Goal: Task Accomplishment & Management: Manage account settings

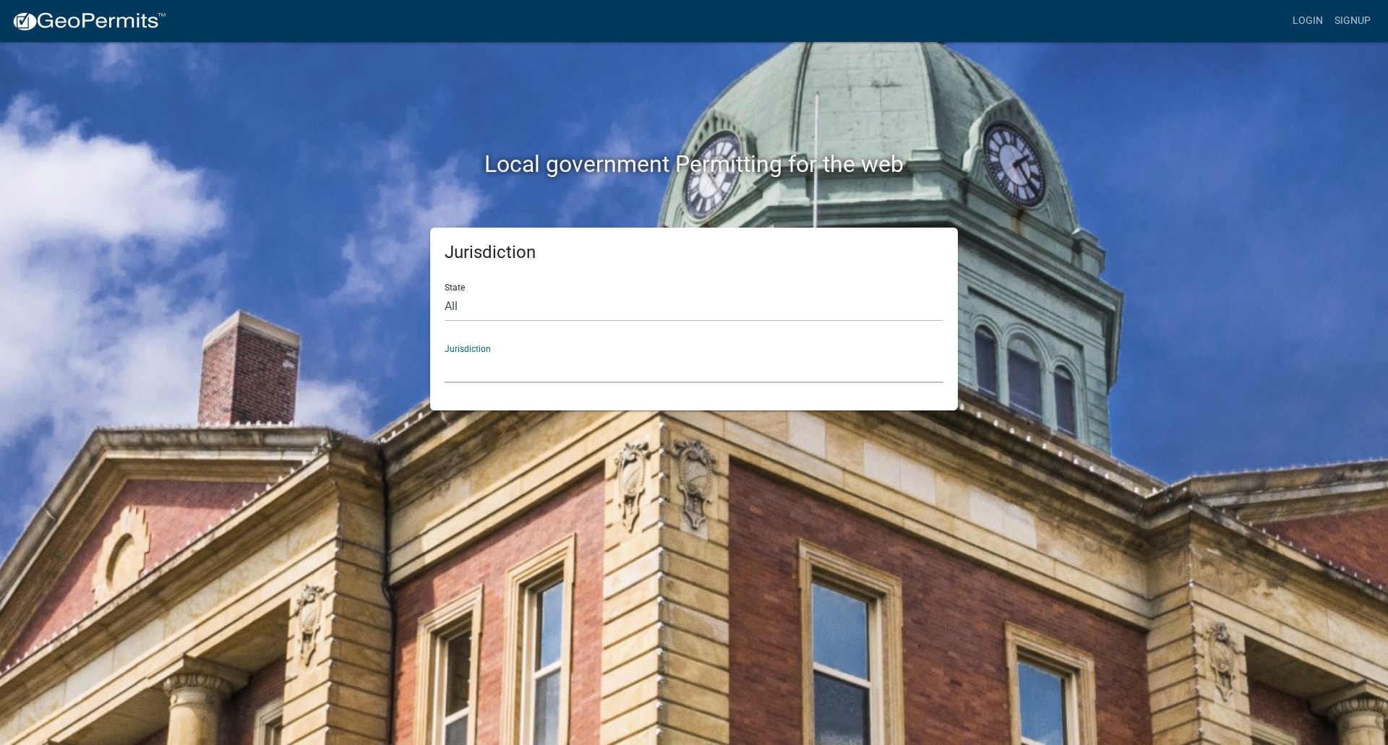
click at [471, 356] on select "Custer County, Colorado Carroll County, Georgia Cook County, Georgia Crawford C…" at bounding box center [694, 369] width 499 height 30
click at [318, 346] on div "Jurisdiction State All Colorado Georgia Indiana Iowa Kansas Minnesota Ohio Sout…" at bounding box center [694, 319] width 824 height 183
click at [547, 305] on select "All Colorado Georgia Indiana Iowa Kansas Minnesota Ohio South Carolina Wisconsin" at bounding box center [694, 307] width 499 height 30
click at [445, 292] on select "All Colorado Georgia Indiana Iowa Kansas Minnesota Ohio South Carolina Wisconsin" at bounding box center [694, 307] width 499 height 30
click at [531, 364] on select "[GEOGRAPHIC_DATA], [US_STATE]" at bounding box center [694, 369] width 499 height 30
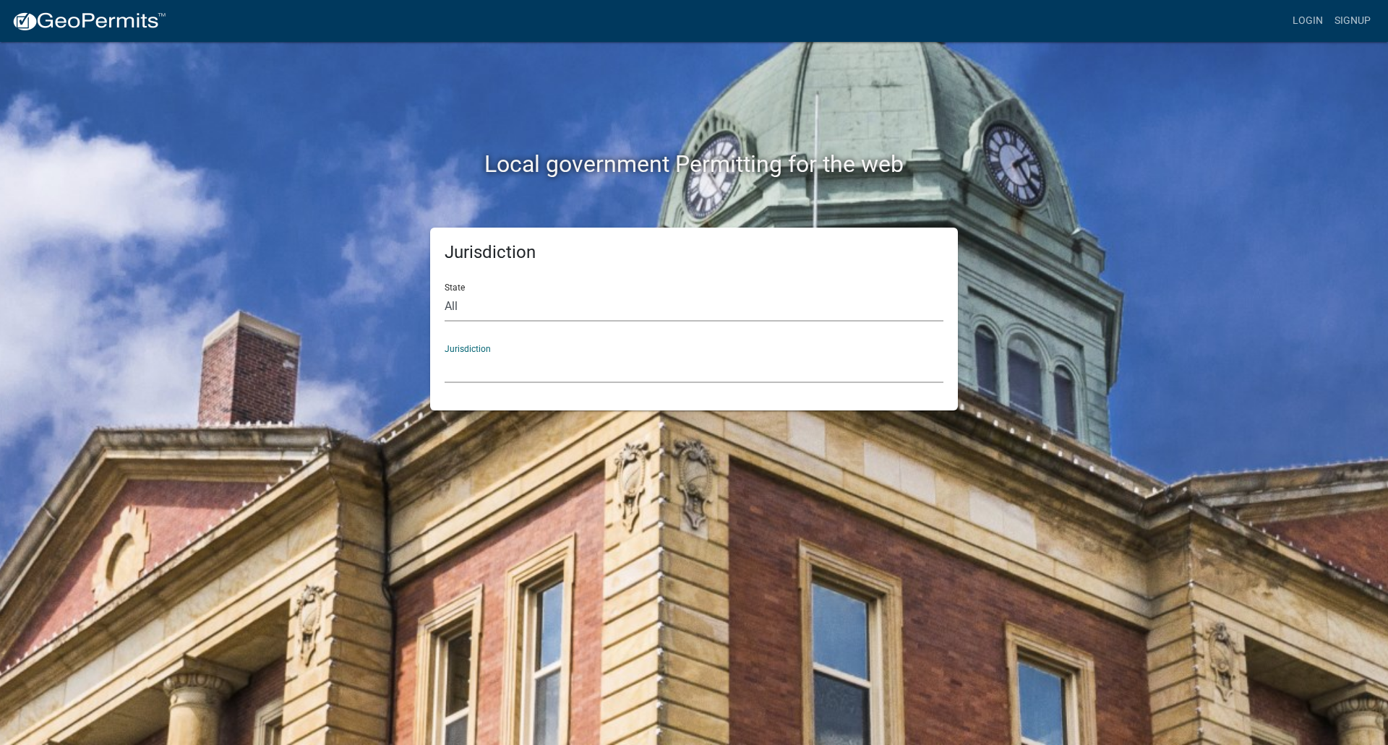
click at [542, 304] on select "All Colorado Georgia Indiana Iowa Kansas Minnesota Ohio South Carolina Wisconsin" at bounding box center [694, 307] width 499 height 30
select select "[US_STATE]"
click at [445, 292] on select "All Colorado Georgia Indiana Iowa Kansas Minnesota Ohio South Carolina Wisconsin" at bounding box center [694, 307] width 499 height 30
click at [506, 372] on select "City of Charlestown, Indiana City of Jeffersonville, Indiana City of Logansport…" at bounding box center [694, 369] width 499 height 30
click at [1317, 17] on link "Login" at bounding box center [1308, 20] width 42 height 27
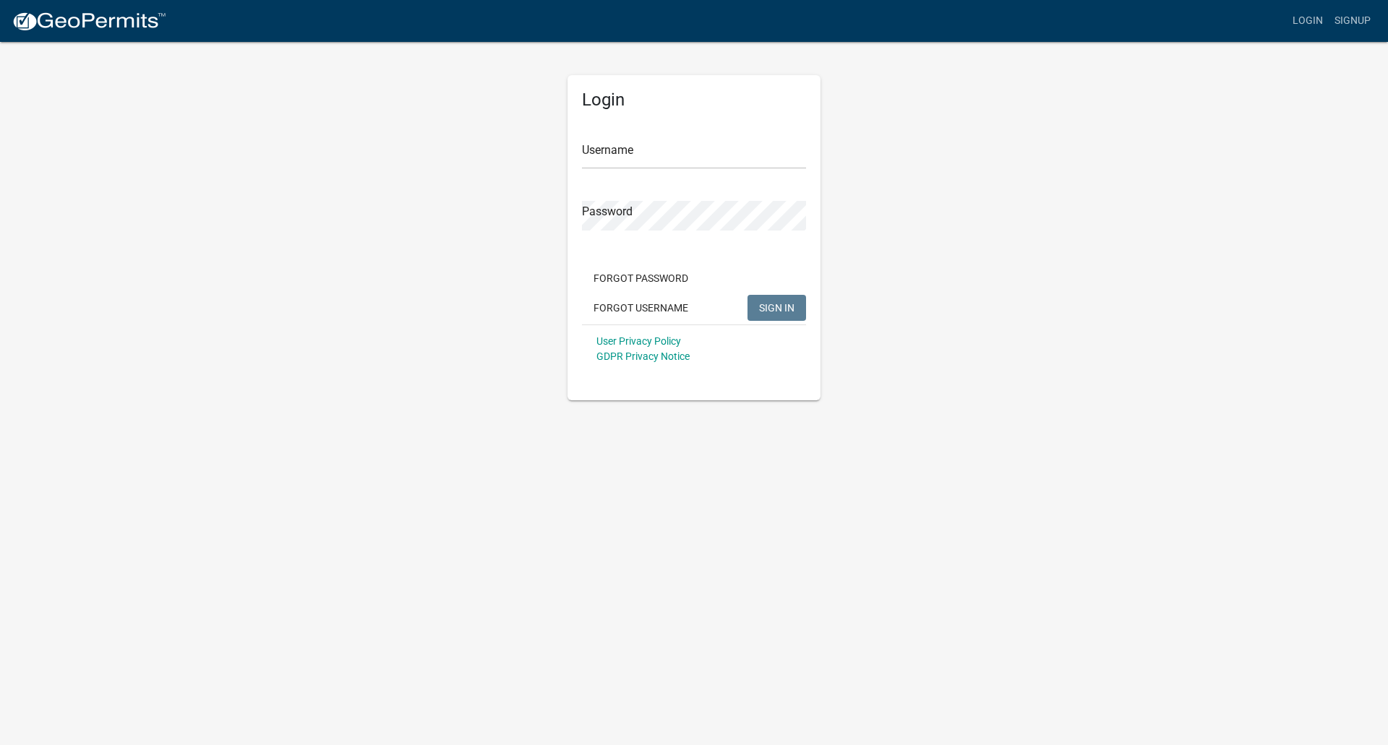
click at [1215, 135] on app-login-view "more_horiz Login Signup Login Username Password Forgot Password Forgot Username…" at bounding box center [694, 200] width 1388 height 401
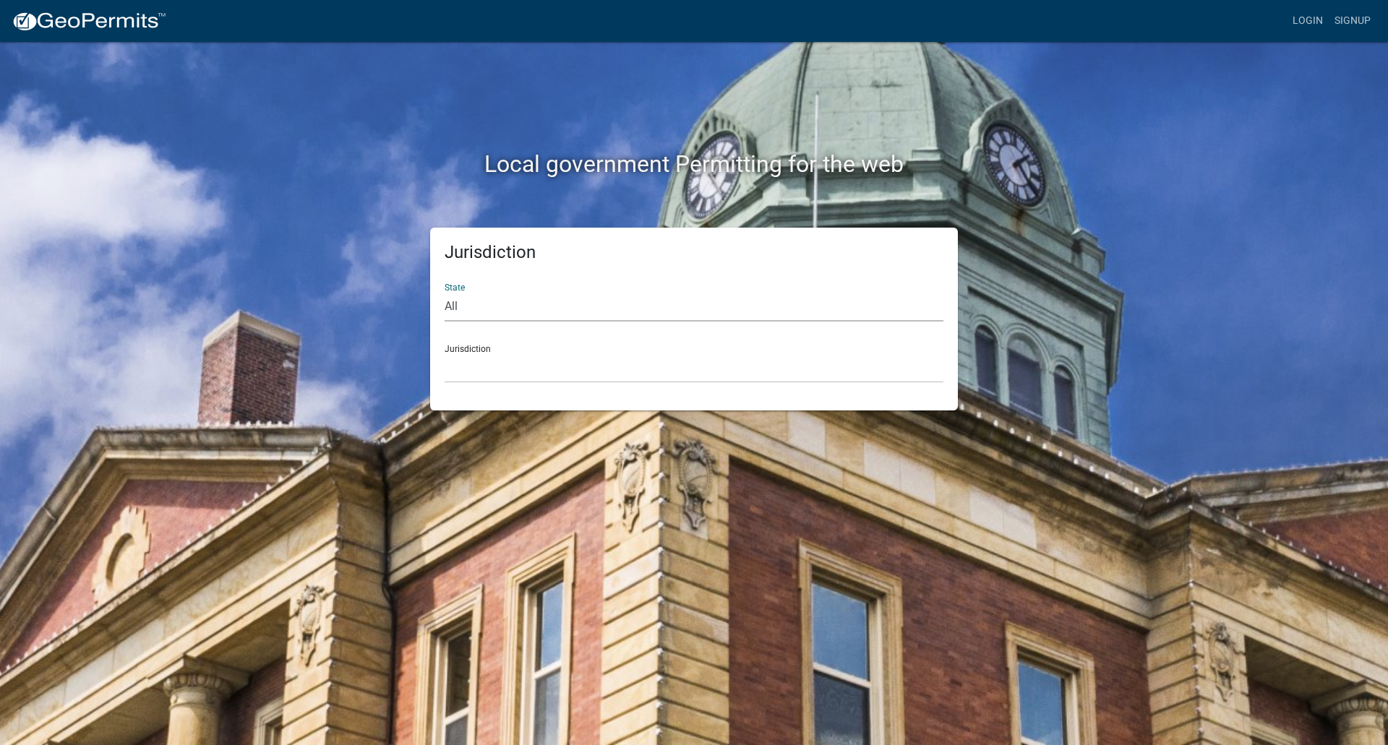
click at [474, 304] on select "All Colorado Georgia Indiana Iowa Kansas Minnesota Ohio South Carolina Wisconsin" at bounding box center [694, 307] width 499 height 30
select select "[US_STATE]"
click at [445, 292] on select "All Colorado Georgia Indiana Iowa Kansas Minnesota Ohio South Carolina Wisconsin" at bounding box center [694, 307] width 499 height 30
click at [506, 364] on select "City of Charlestown, Indiana City of Jeffersonville, Indiana City of Logansport…" at bounding box center [694, 369] width 499 height 30
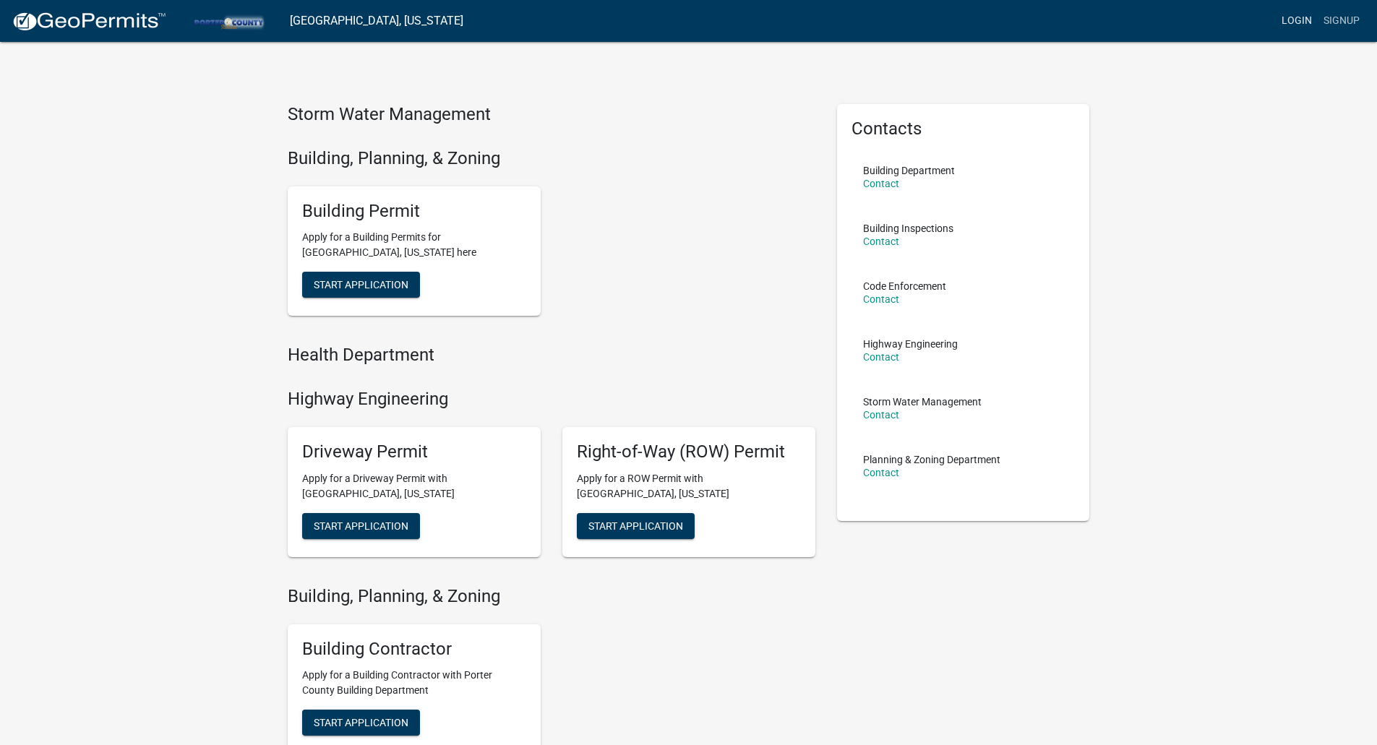
click at [1306, 20] on link "Login" at bounding box center [1297, 20] width 42 height 27
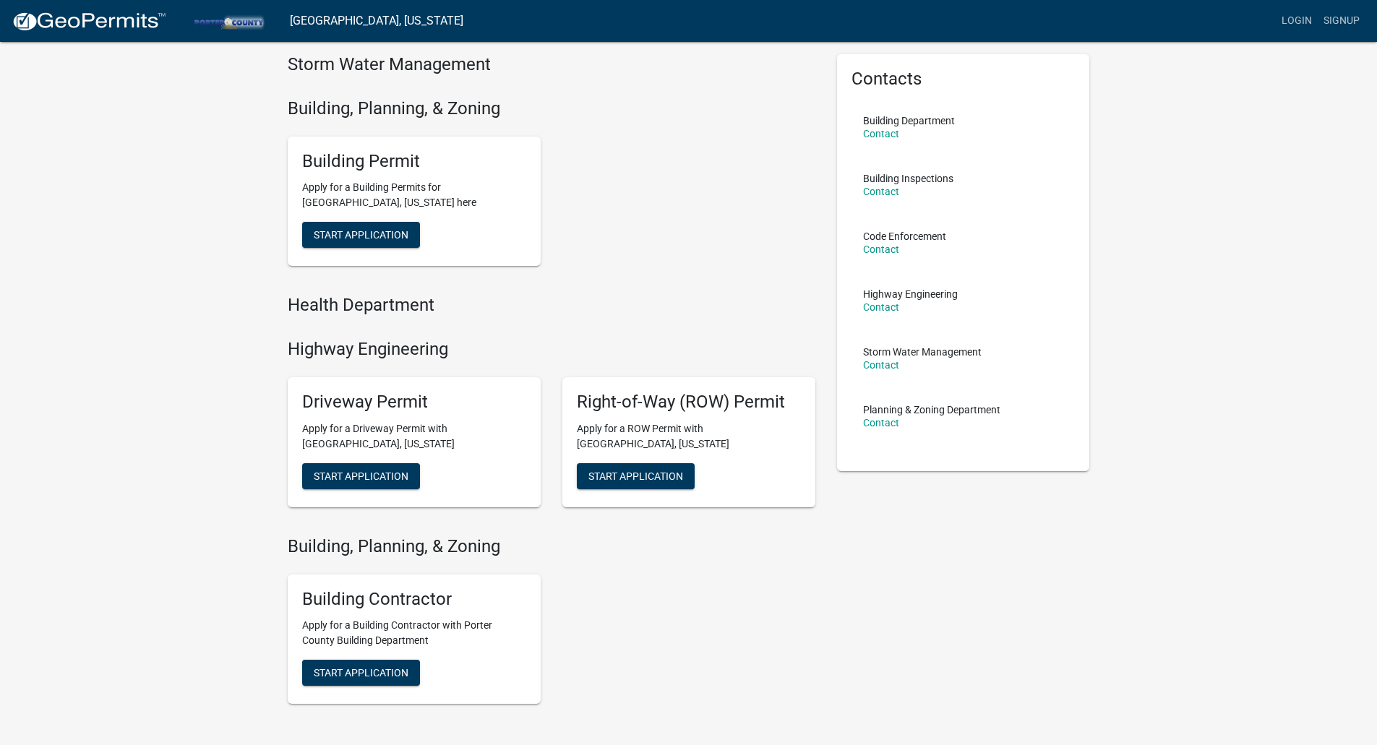
scroll to position [133, 0]
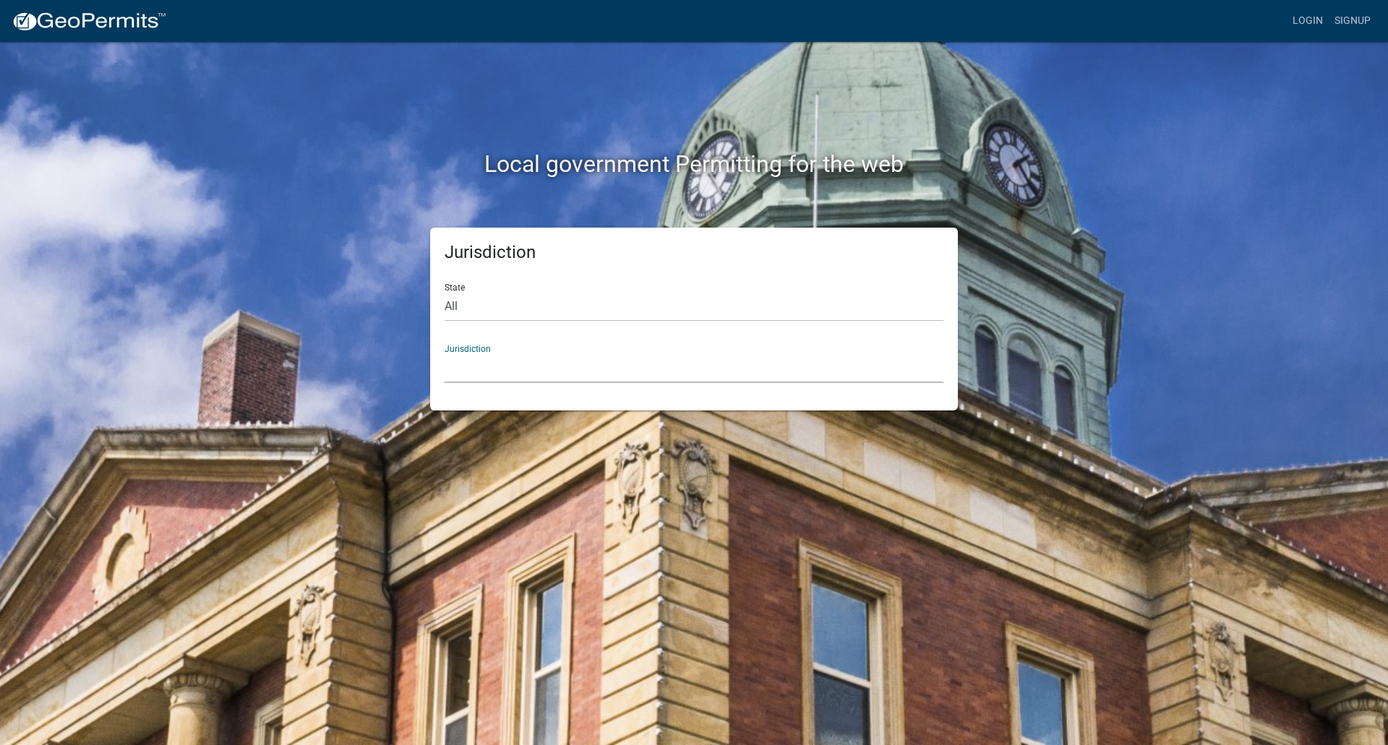
click at [518, 364] on select "Custer County, Colorado Carroll County, Georgia Cook County, Georgia Crawford C…" at bounding box center [694, 369] width 499 height 30
click at [940, 489] on div "Local government Permitting for the web Jurisdiction State All Colorado Georgia…" at bounding box center [694, 372] width 1388 height 745
click at [1349, 17] on link "Signup" at bounding box center [1353, 20] width 48 height 27
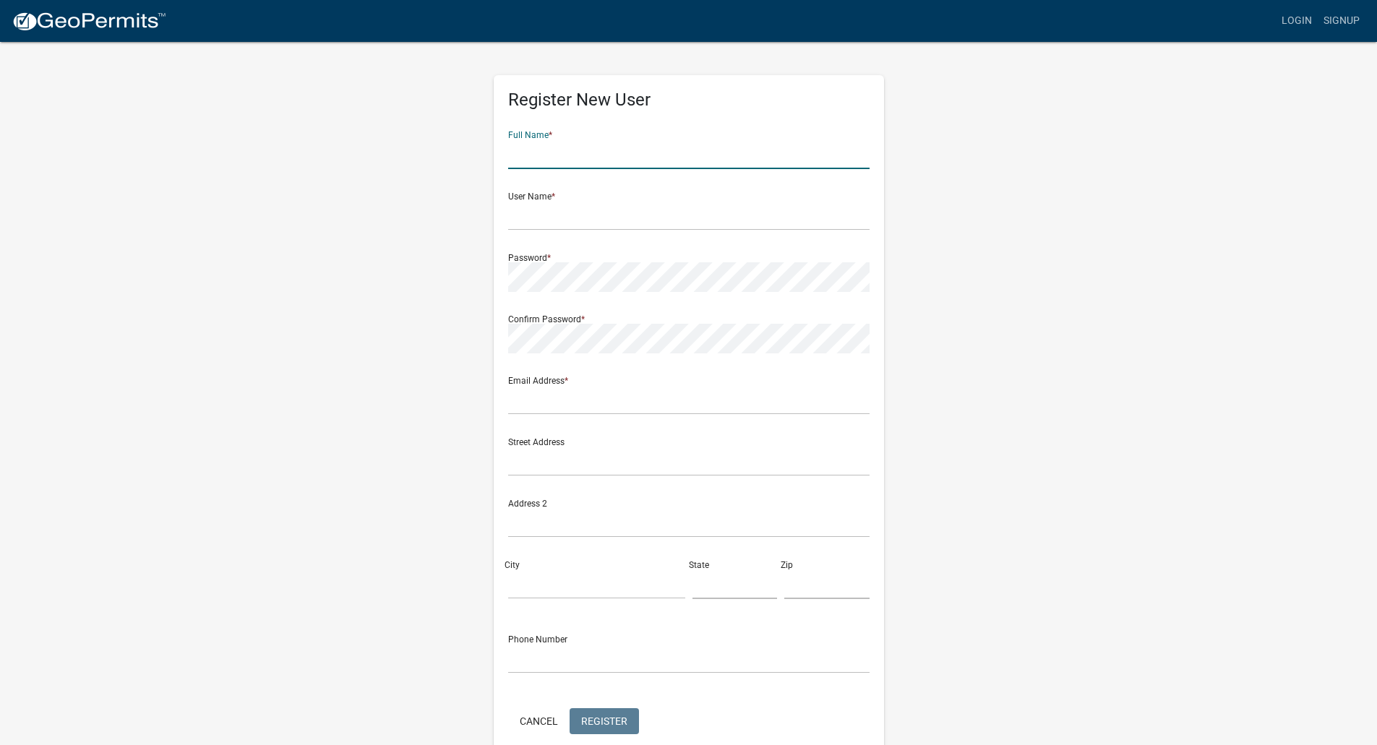
click at [531, 156] on input "text" at bounding box center [689, 155] width 362 height 30
type input "Scott Harris"
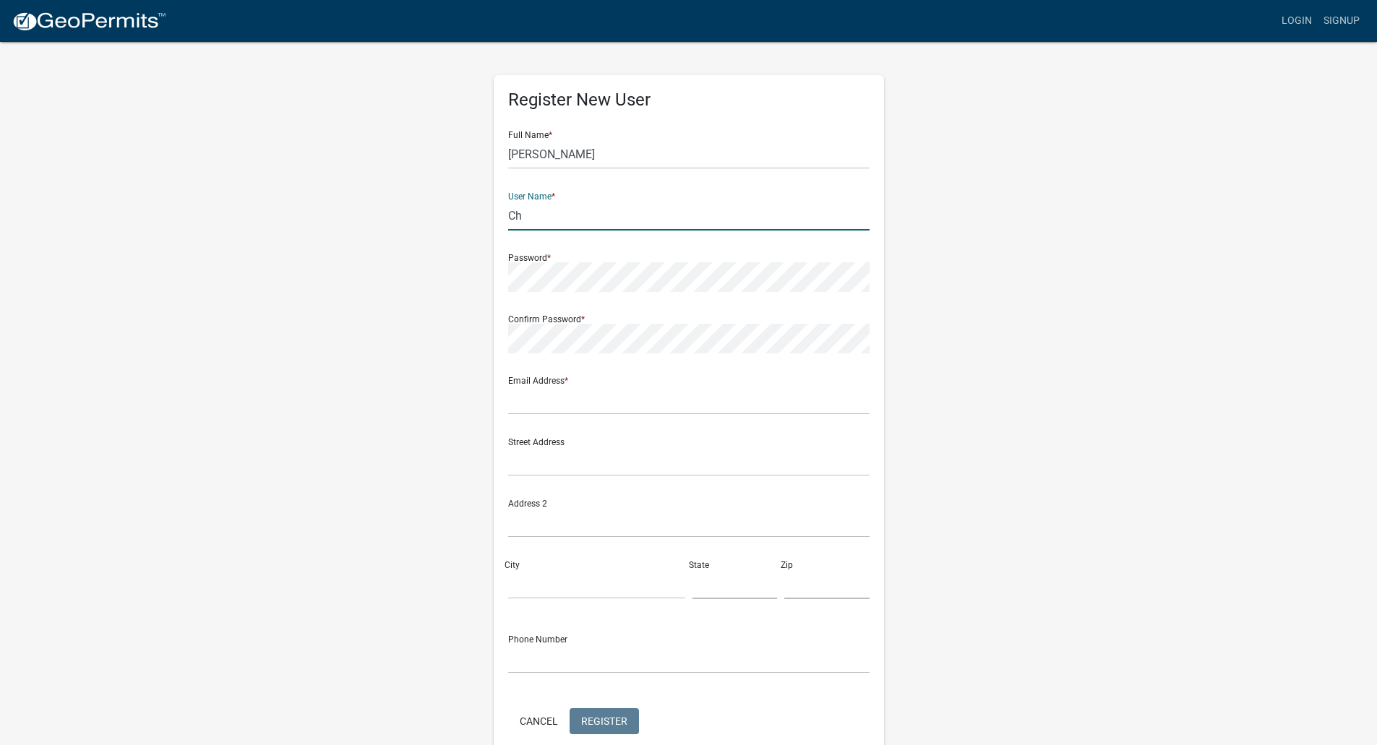
type input "C"
click at [547, 219] on input "text" at bounding box center [689, 216] width 362 height 30
type input "TeslaChicagoX"
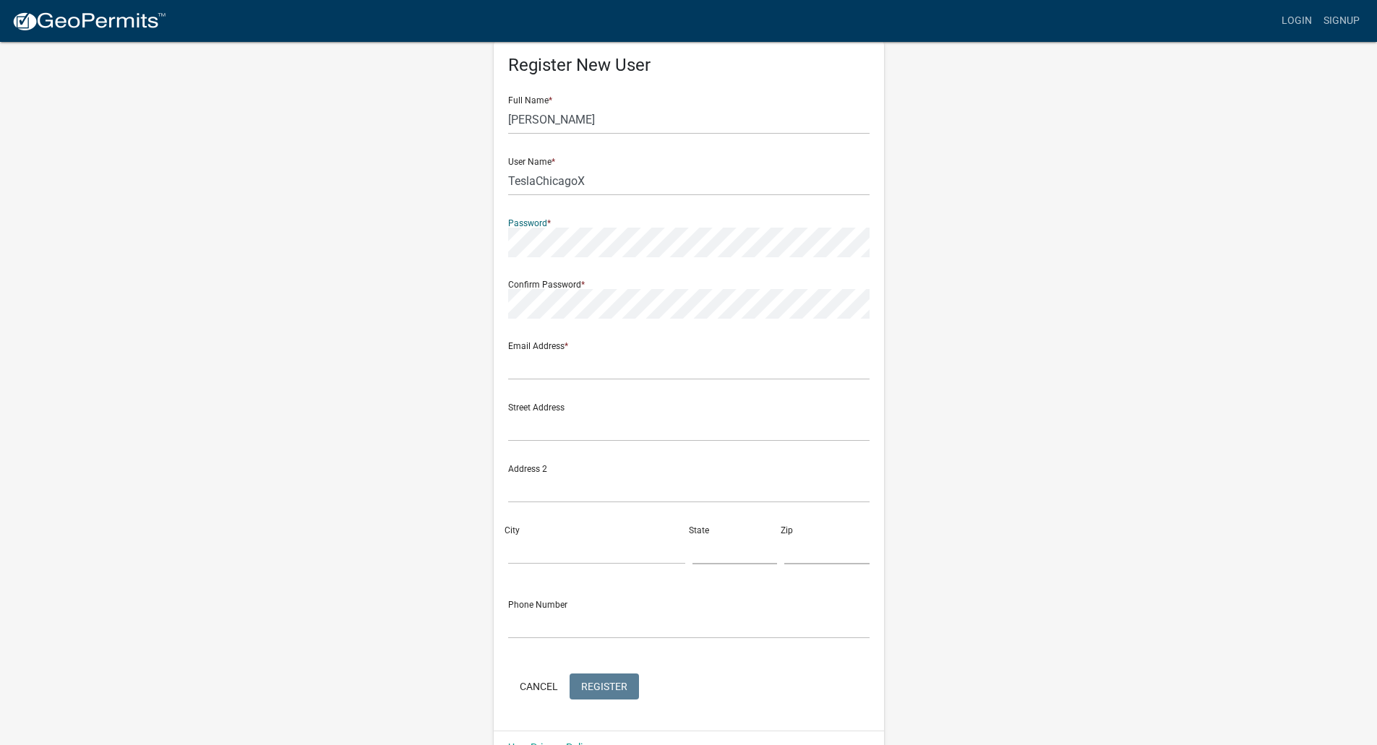
scroll to position [69, 0]
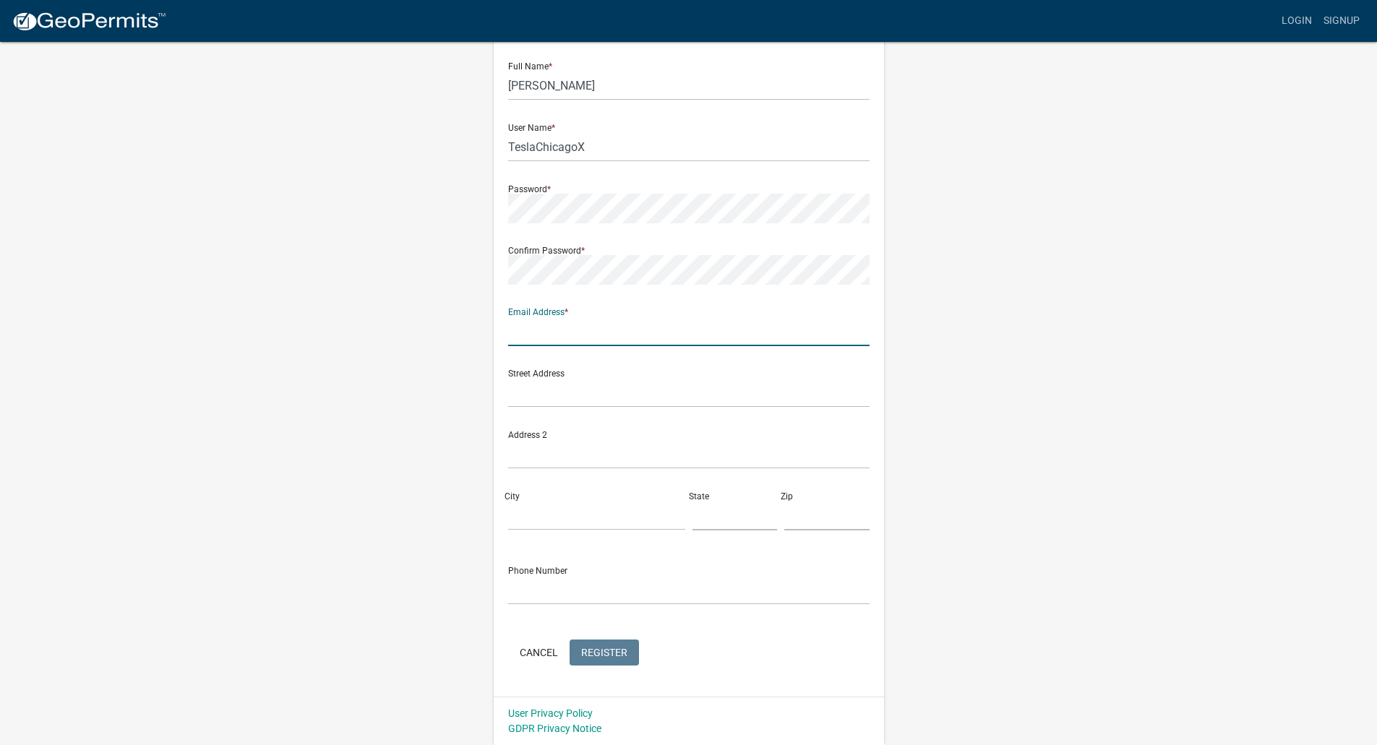
type input "s"
click at [552, 337] on input "chicago" at bounding box center [689, 332] width 362 height 30
drag, startPoint x: 555, startPoint y: 334, endPoint x: 474, endPoint y: 330, distance: 80.3
click at [474, 330] on div "Register New User Full Name * Scott Harris User Name * TeslaChicagoX Password *…" at bounding box center [689, 359] width 824 height 774
paste input "ChicagoX-PIC@tesla.com"
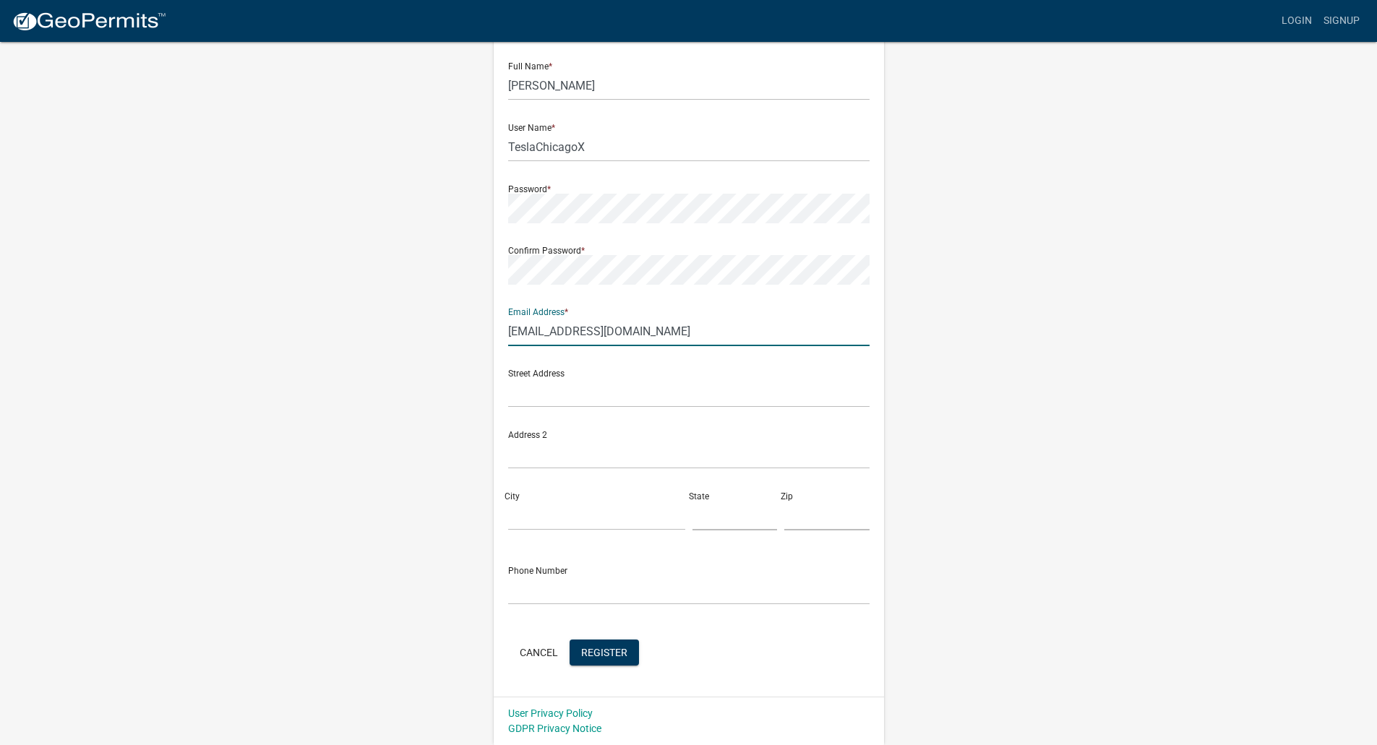
type input "ChicagoX-PIC@tesla.com"
click at [548, 396] on input "text" at bounding box center [689, 393] width 362 height 30
type input "2"
drag, startPoint x: 715, startPoint y: 390, endPoint x: 590, endPoint y: 404, distance: 125.8
click at [590, 404] on input "2201 Arthur Ave, Elk Grove Village, IL" at bounding box center [689, 393] width 362 height 30
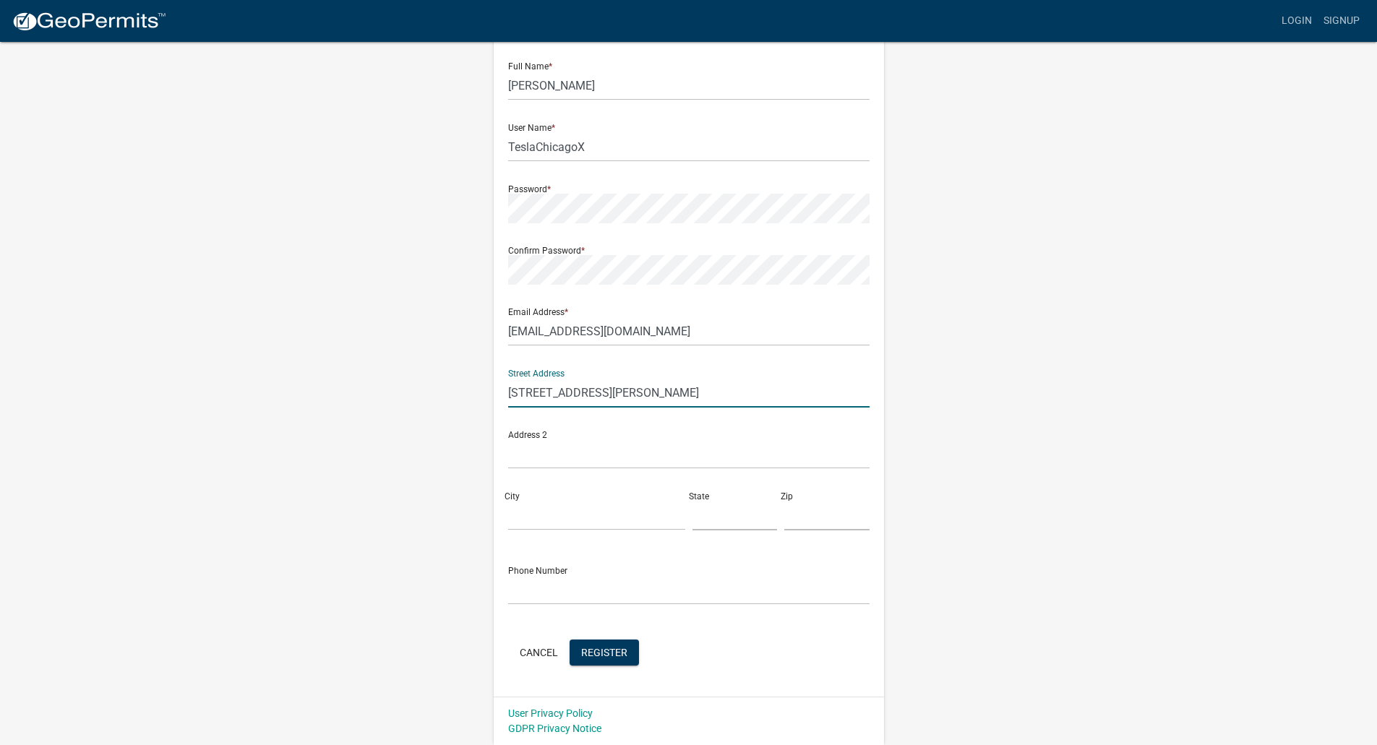
type input "2201 Arthur Ave"
click at [524, 508] on input "City" at bounding box center [596, 516] width 177 height 30
type input "Elk Grove Village"
type input "IL"
type input "60007"
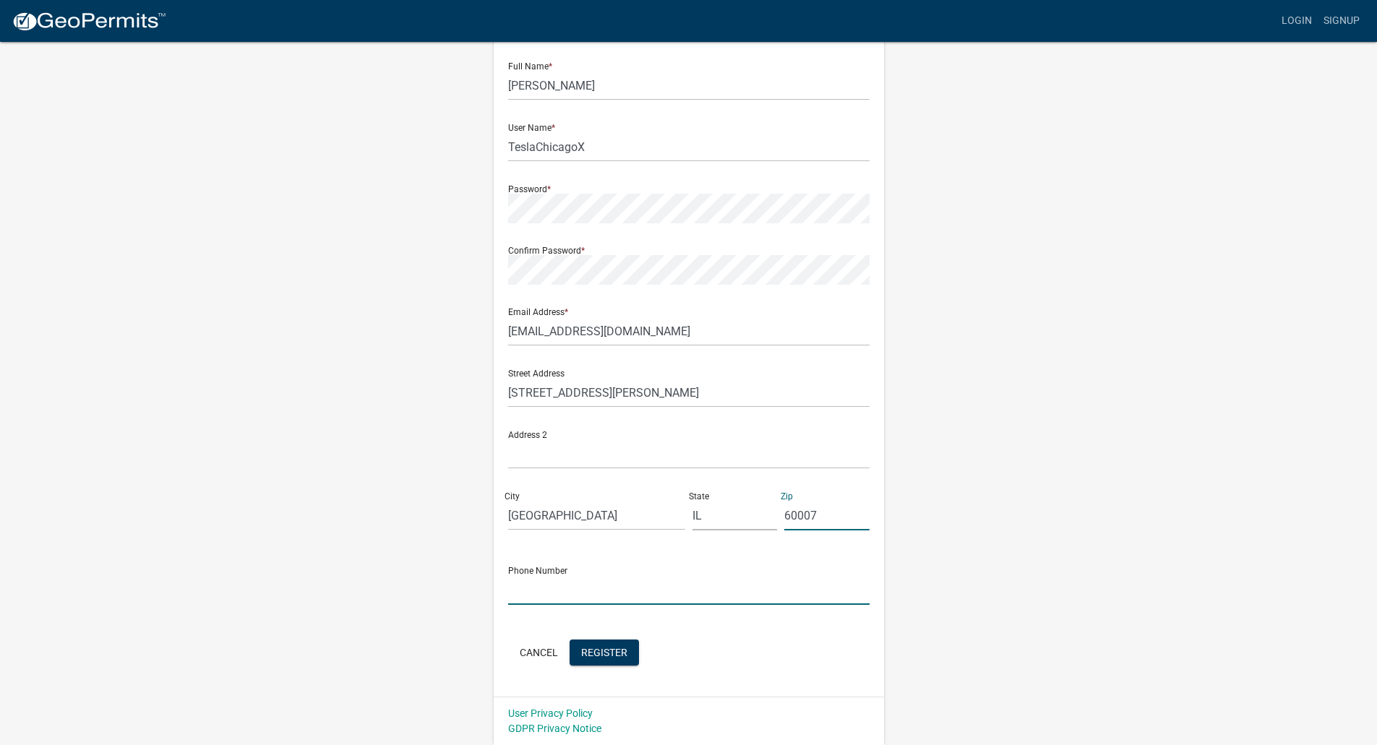
click at [537, 590] on input "text" at bounding box center [689, 591] width 362 height 30
type input "(303)474-5480"
drag, startPoint x: 756, startPoint y: 645, endPoint x: 678, endPoint y: 645, distance: 78.8
click at [756, 645] on div "Cancel Register" at bounding box center [689, 655] width 362 height 30
click at [623, 659] on button "Register" at bounding box center [604, 653] width 69 height 26
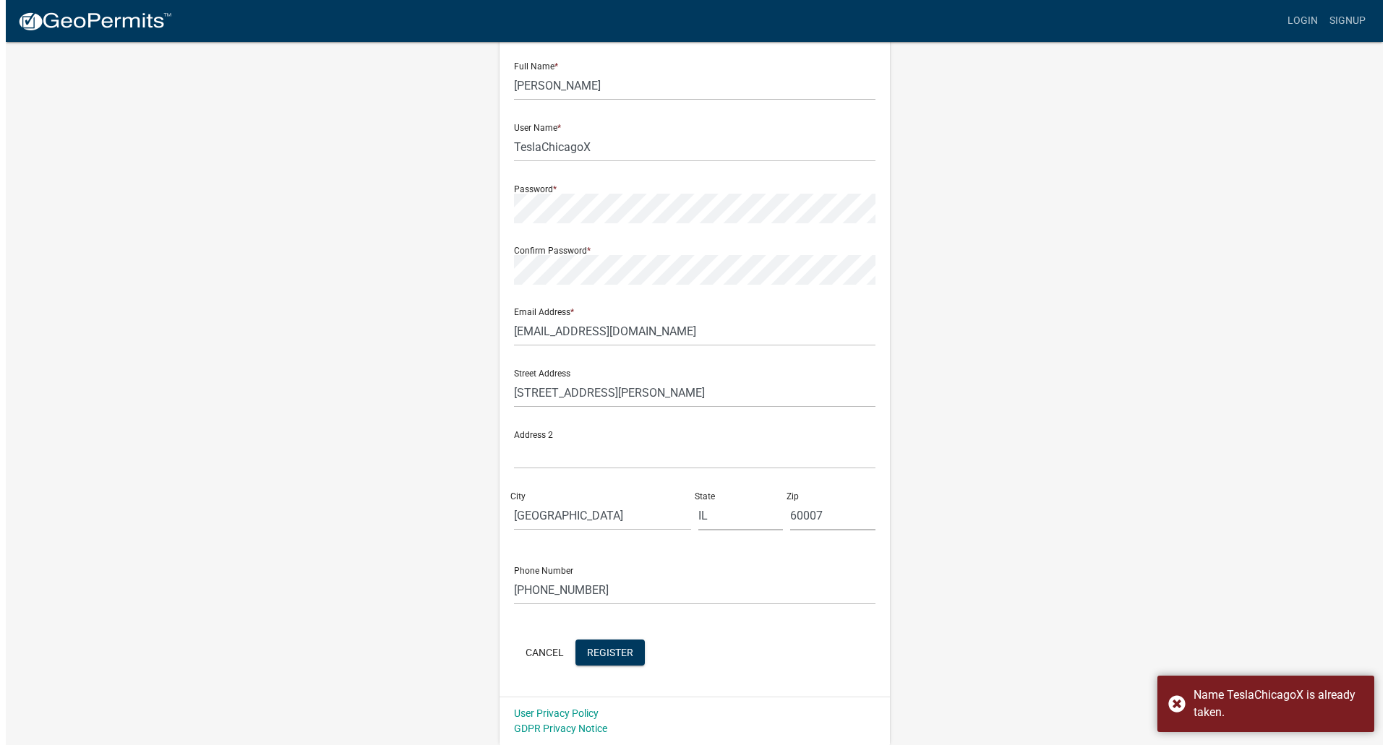
scroll to position [0, 0]
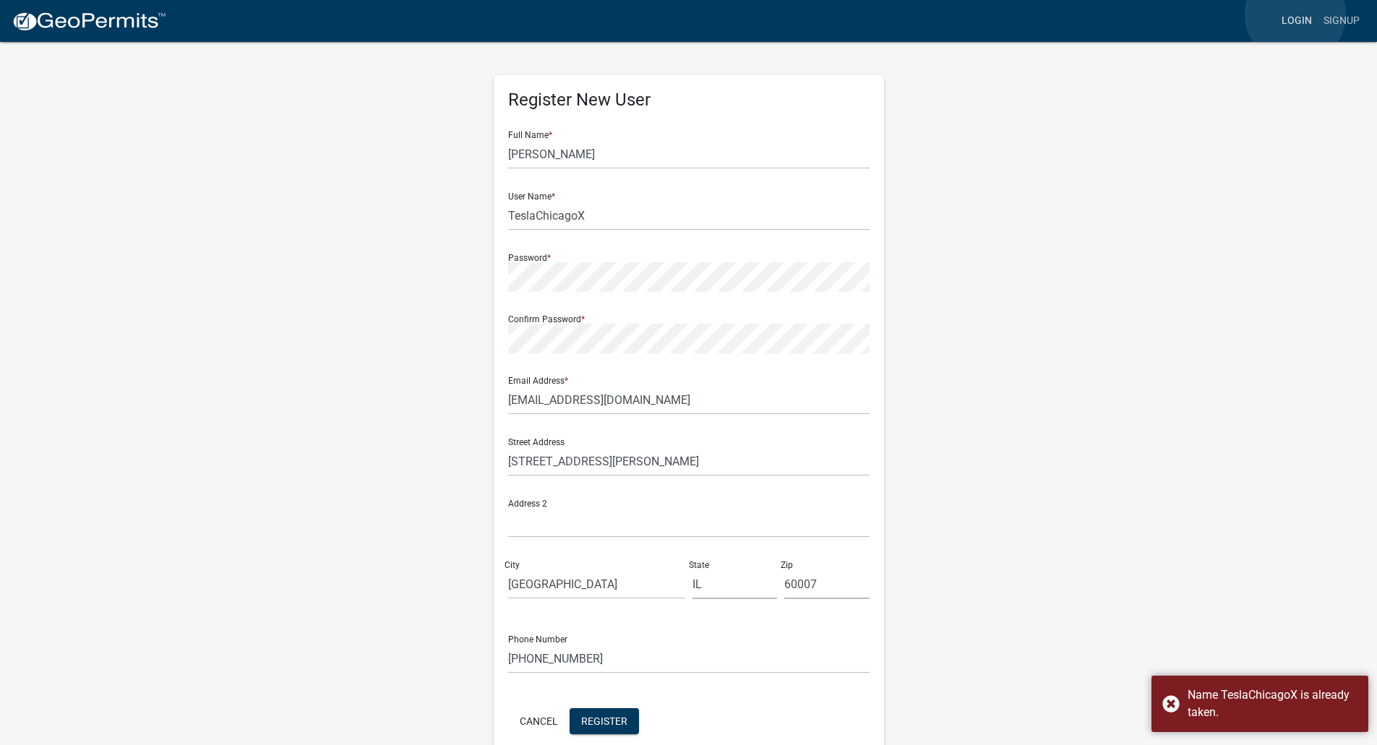
click at [1296, 14] on link "Login" at bounding box center [1297, 20] width 42 height 27
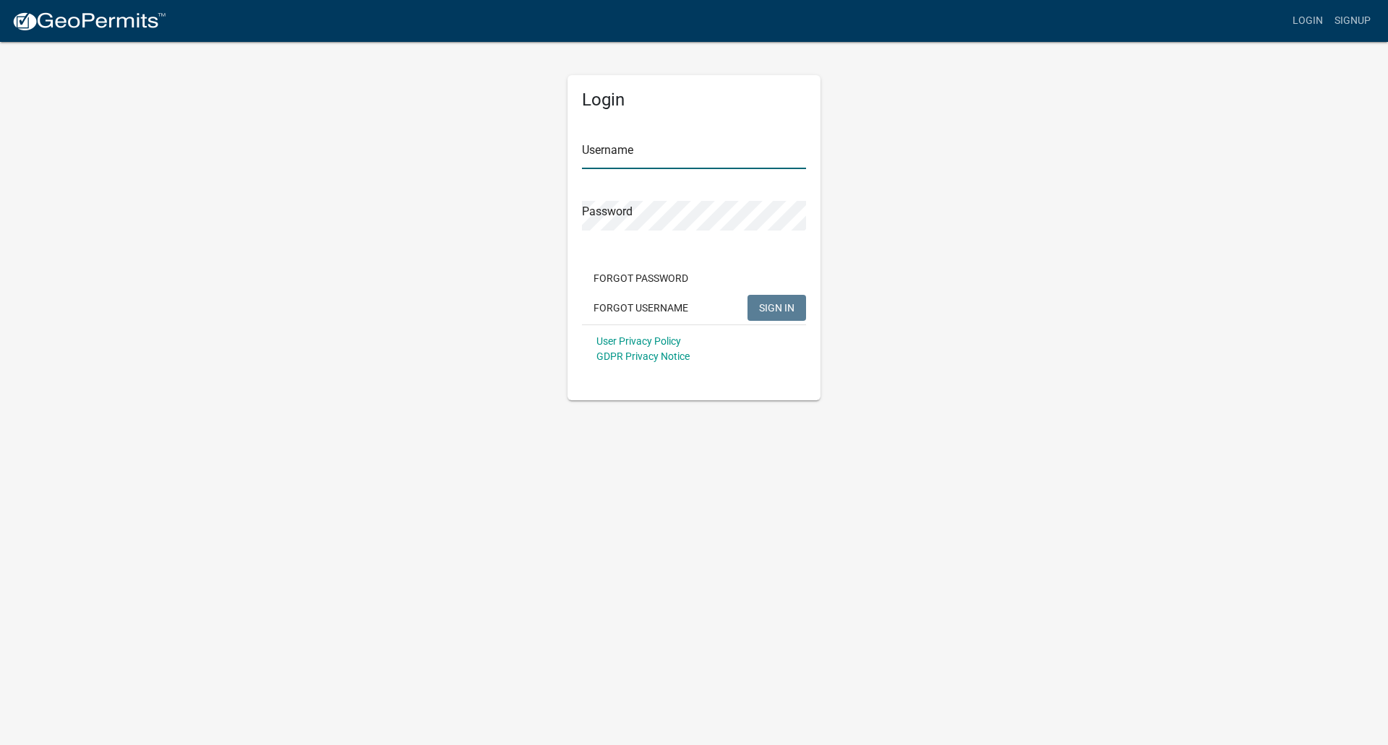
click at [662, 157] on input "Username" at bounding box center [694, 155] width 224 height 30
type input "TeslaChicagoX"
click at [748, 295] on button "SIGN IN" at bounding box center [777, 308] width 59 height 26
click at [644, 278] on button "Forgot Password" at bounding box center [641, 278] width 118 height 26
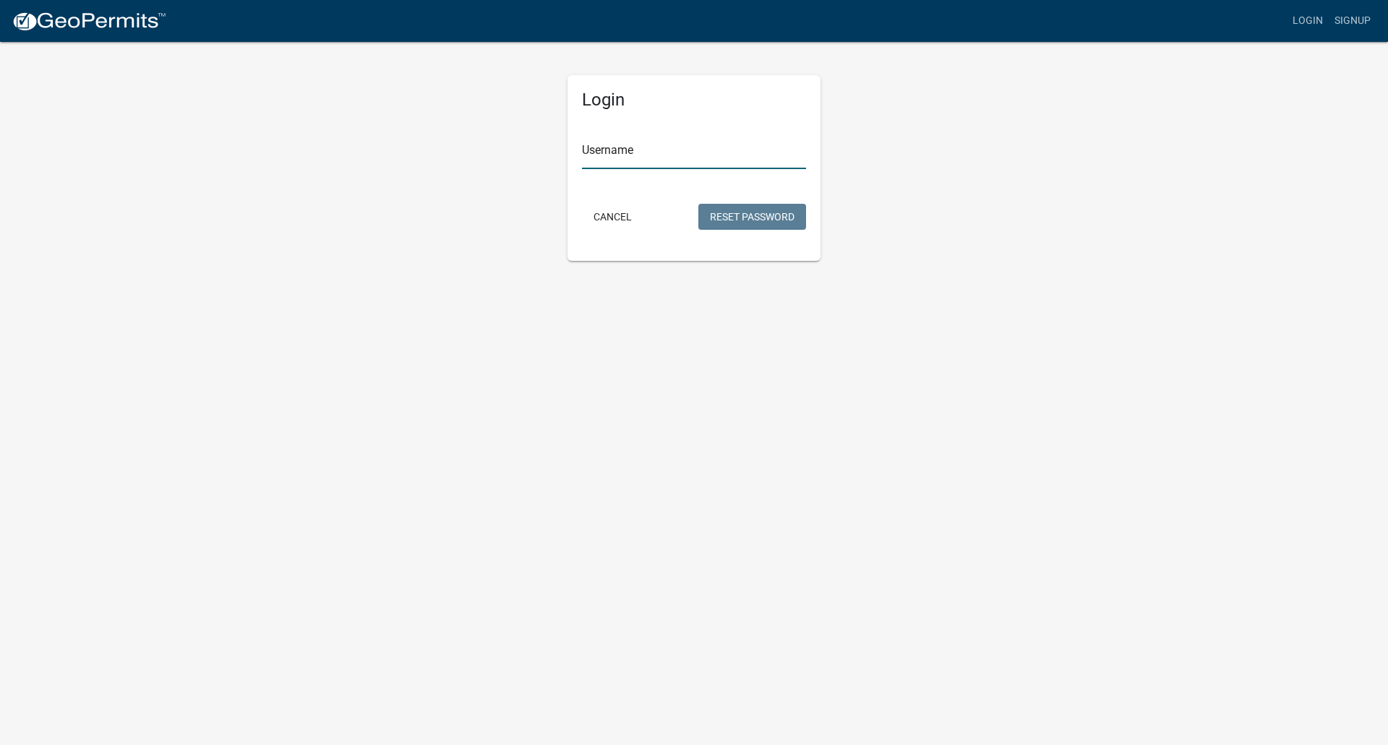
click at [675, 158] on input "Username" at bounding box center [694, 155] width 224 height 30
type input "TeslaChicagoX"
click at [784, 215] on button "Reset Password" at bounding box center [752, 217] width 108 height 26
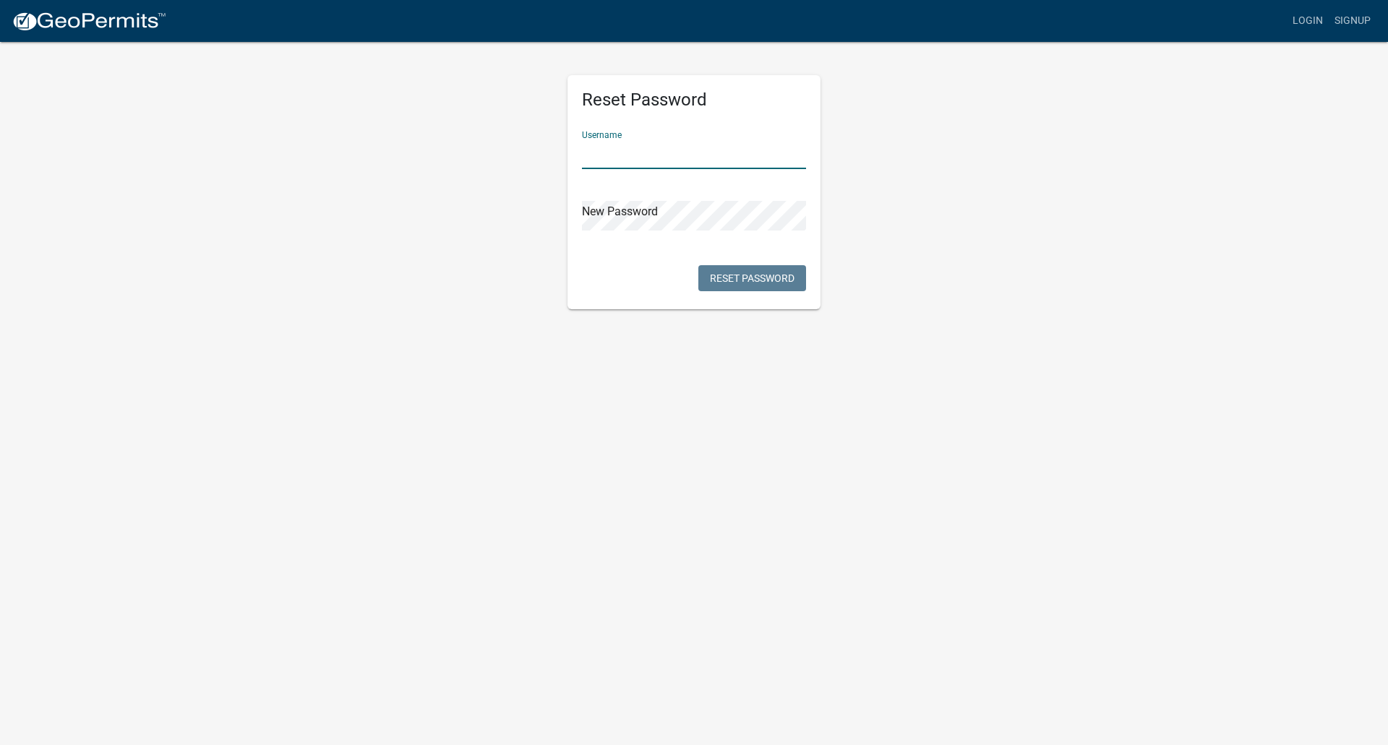
click at [648, 158] on input "text" at bounding box center [694, 155] width 224 height 30
type input "TeslaChicagoX"
click at [758, 272] on button "Reset Password" at bounding box center [752, 278] width 108 height 26
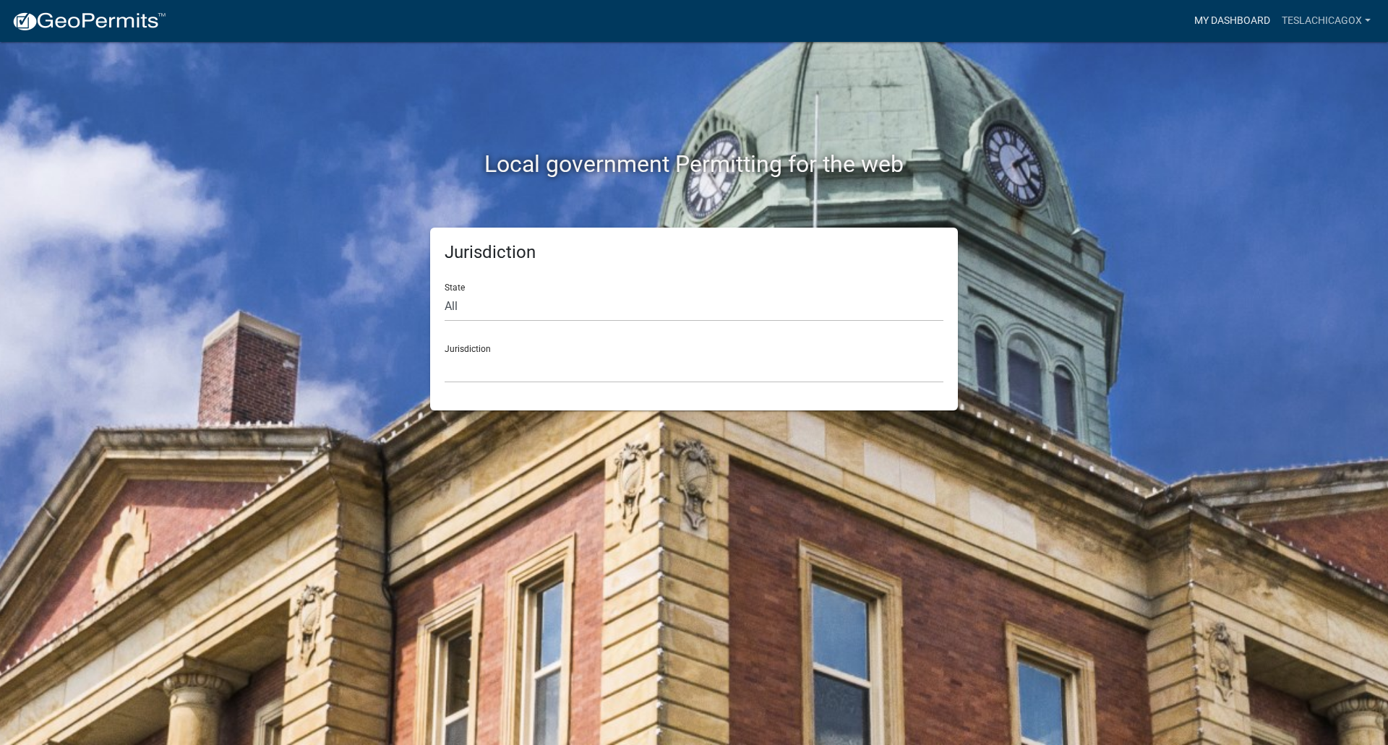
click at [1230, 20] on link "My Dashboard" at bounding box center [1232, 20] width 87 height 27
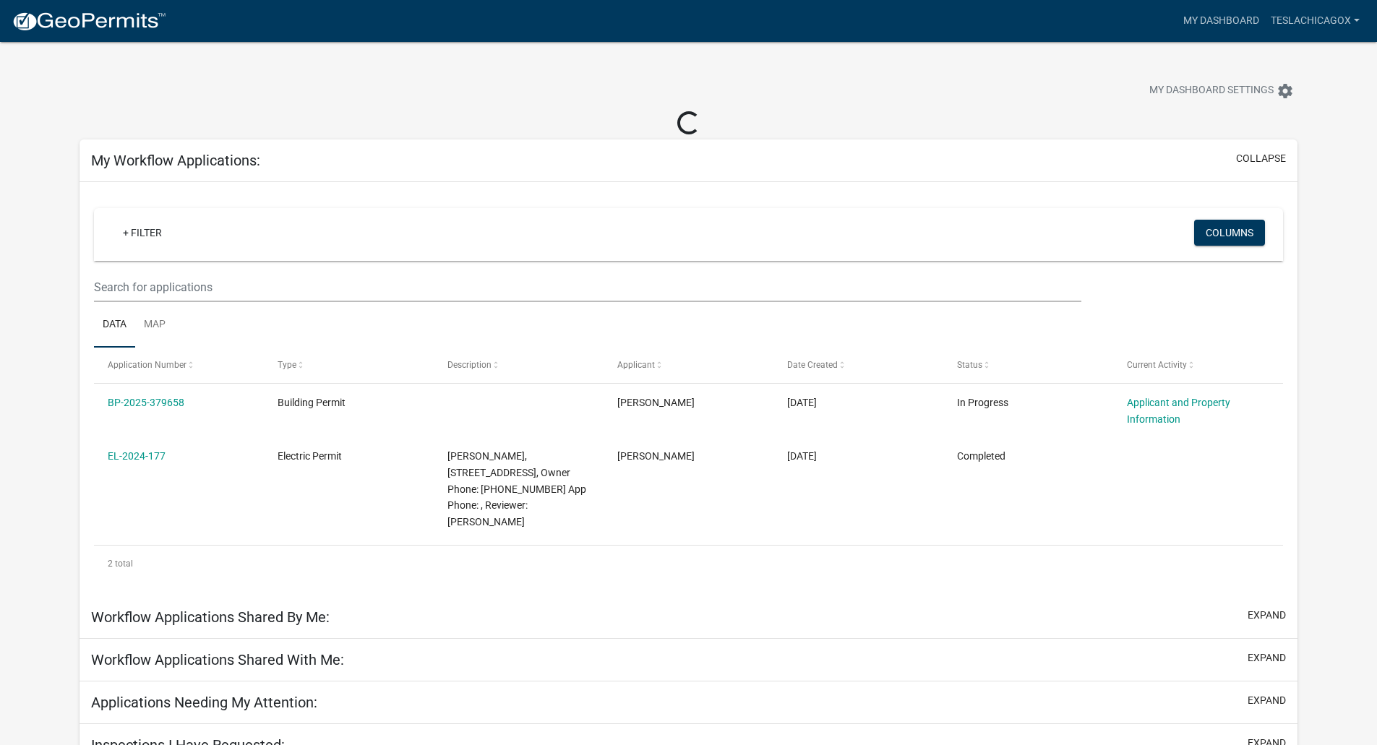
click at [1357, 374] on app-user-applications "more_horiz My Dashboard TeslaChicagoX Account Logout My Dashboard Settings sett…" at bounding box center [688, 404] width 1377 height 725
click at [1228, 20] on link "My Dashboard" at bounding box center [1221, 20] width 87 height 27
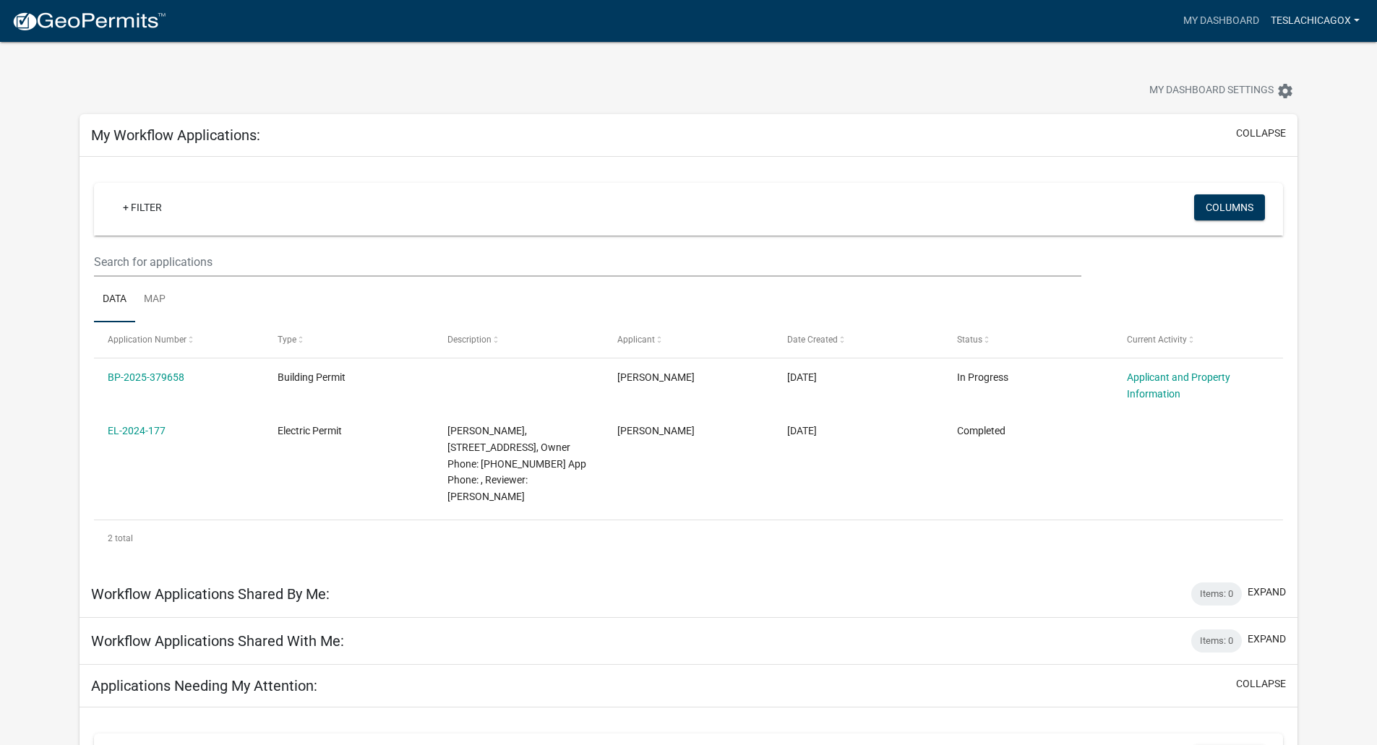
click at [1318, 20] on link "TeslaChicagoX" at bounding box center [1315, 20] width 101 height 27
click at [1299, 103] on link "Logout" at bounding box center [1308, 106] width 116 height 35
